Goal: Check status: Check status

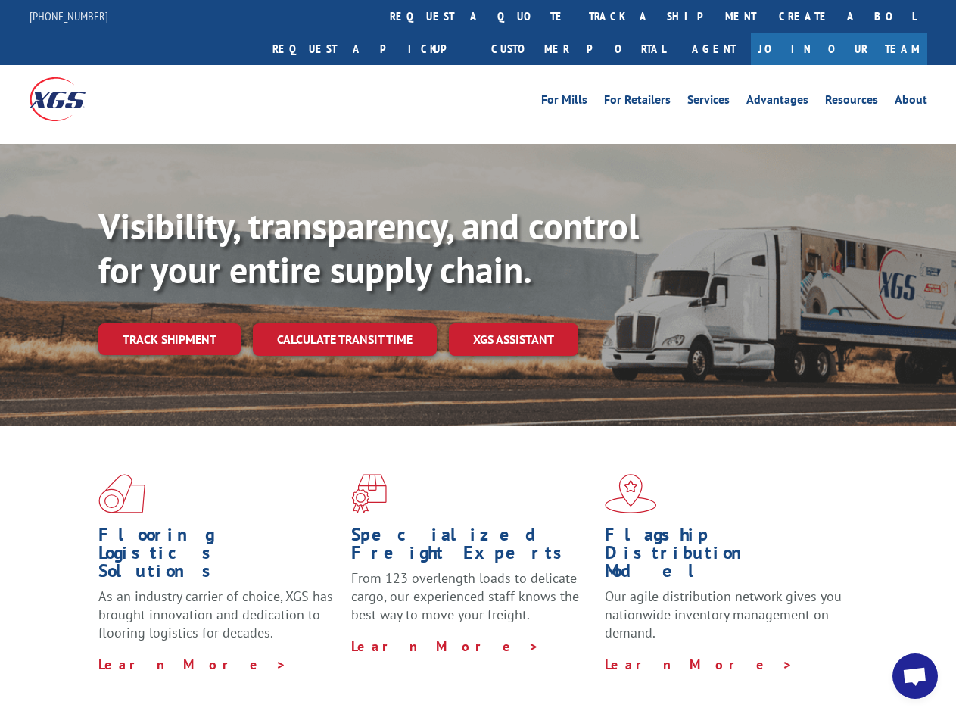
click at [477, 356] on div "Visibility, transparency, and control for your entire supply chain. Track shipm…" at bounding box center [526, 309] width 857 height 211
click at [577, 16] on link "track a shipment" at bounding box center [672, 16] width 190 height 33
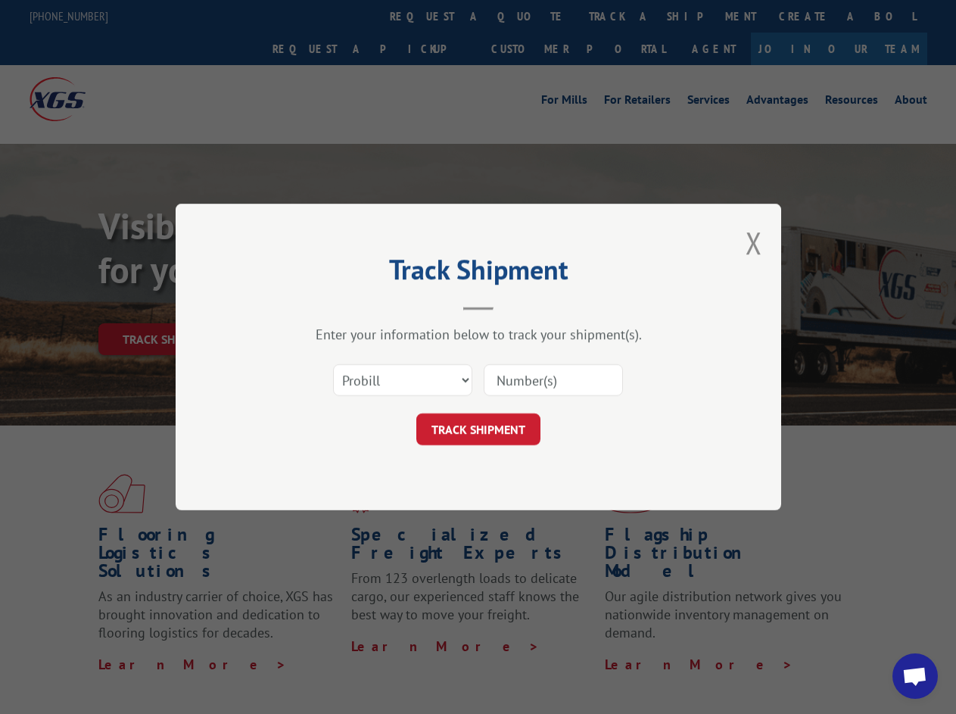
click at [528, 16] on div "Track Shipment Enter your information below to track your shipment(s). Select c…" at bounding box center [478, 357] width 956 height 714
click at [623, 16] on div "Track Shipment Enter your information below to track your shipment(s). Select c…" at bounding box center [478, 357] width 956 height 714
click at [169, 306] on div "Track Shipment Enter your information below to track your shipment(s). Select c…" at bounding box center [478, 357] width 956 height 714
click at [344, 306] on header "Track Shipment" at bounding box center [478, 284] width 454 height 51
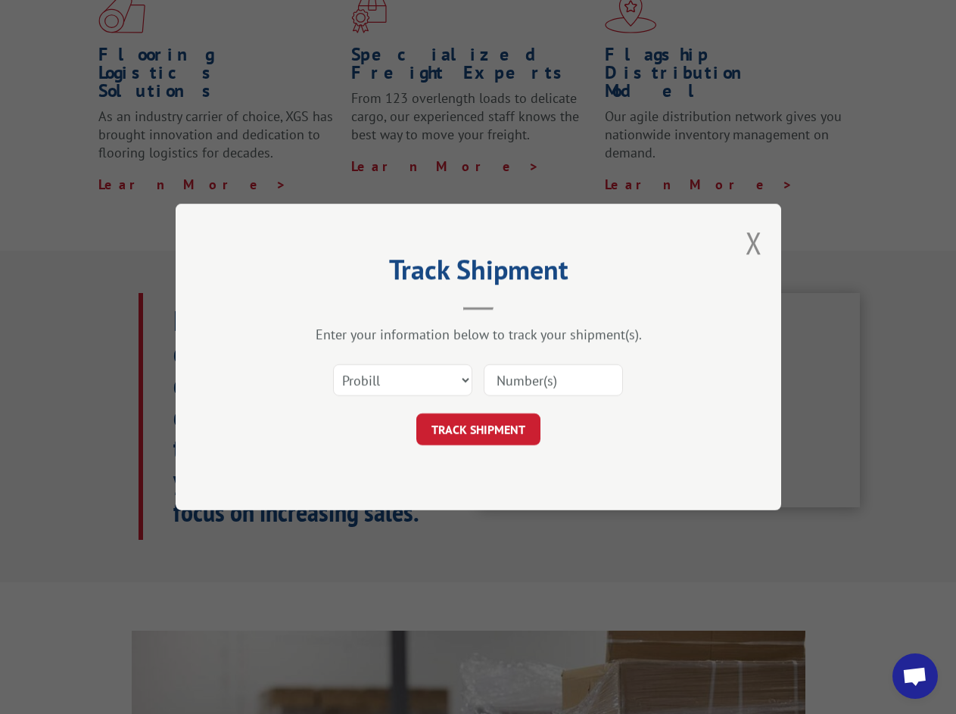
click at [514, 306] on header "Track Shipment" at bounding box center [478, 284] width 454 height 51
click at [915, 676] on span "Open chat" at bounding box center [914, 677] width 25 height 21
